Goal: Task Accomplishment & Management: Manage account settings

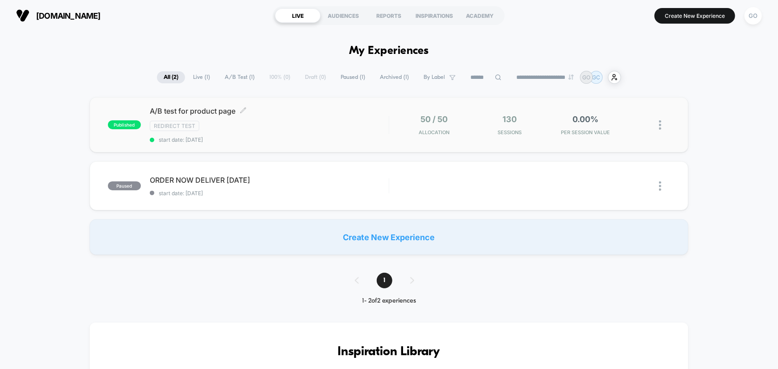
click at [130, 124] on span "published" at bounding box center [124, 124] width 33 height 9
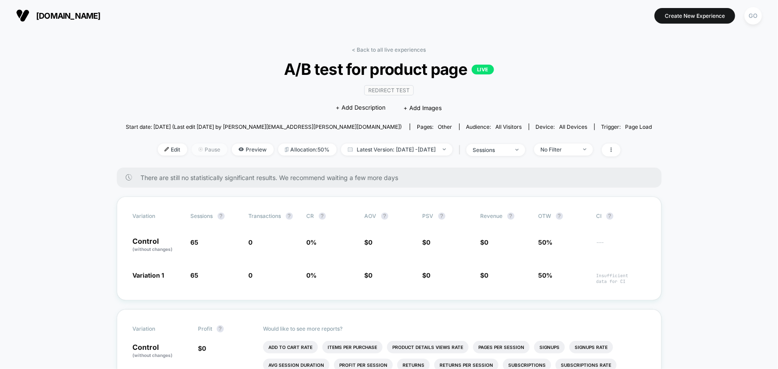
click at [192, 150] on span "Pause" at bounding box center [210, 150] width 36 height 12
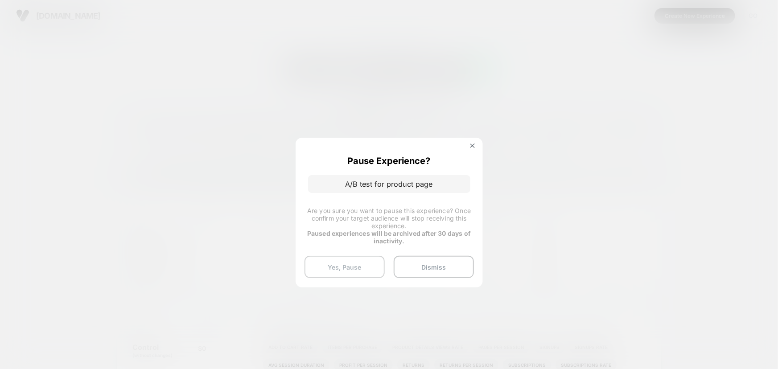
click at [370, 263] on button "Yes, Pause" at bounding box center [345, 267] width 80 height 22
